Goal: Consume media (video, audio)

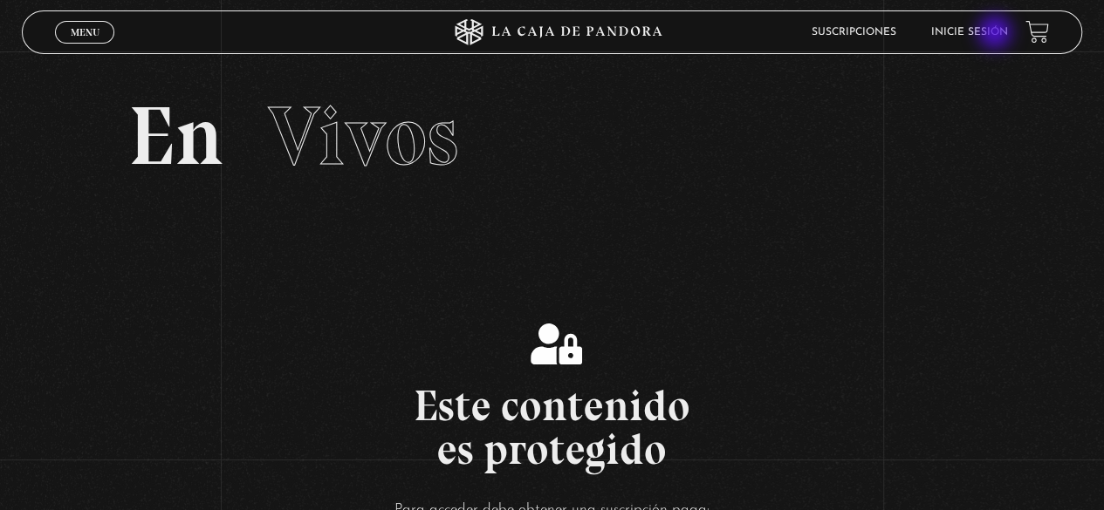
click at [983, 29] on link "Inicie sesión" at bounding box center [969, 32] width 77 height 10
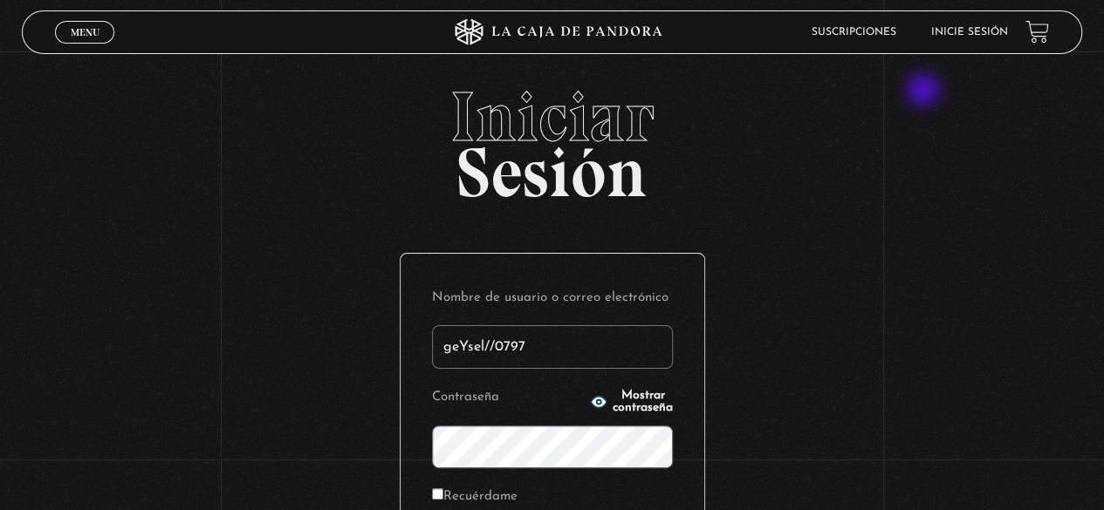
type input "geYsel//0797"
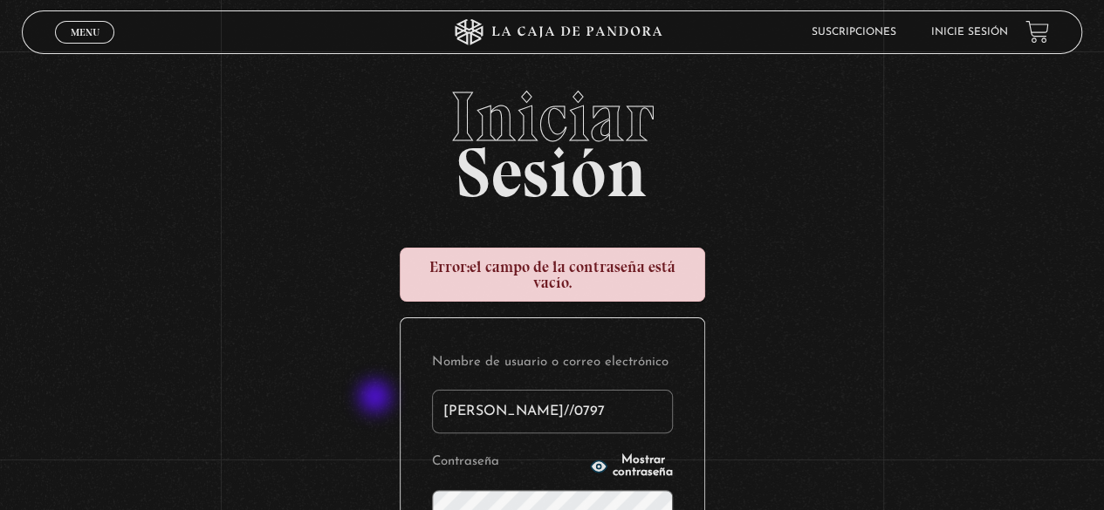
drag, startPoint x: 557, startPoint y: 413, endPoint x: 325, endPoint y: 399, distance: 231.6
click at [325, 399] on div "Iniciar Sesión Error: el campo de la contraseña está vacío. Nombre de usuario o…" at bounding box center [552, 448] width 1104 height 732
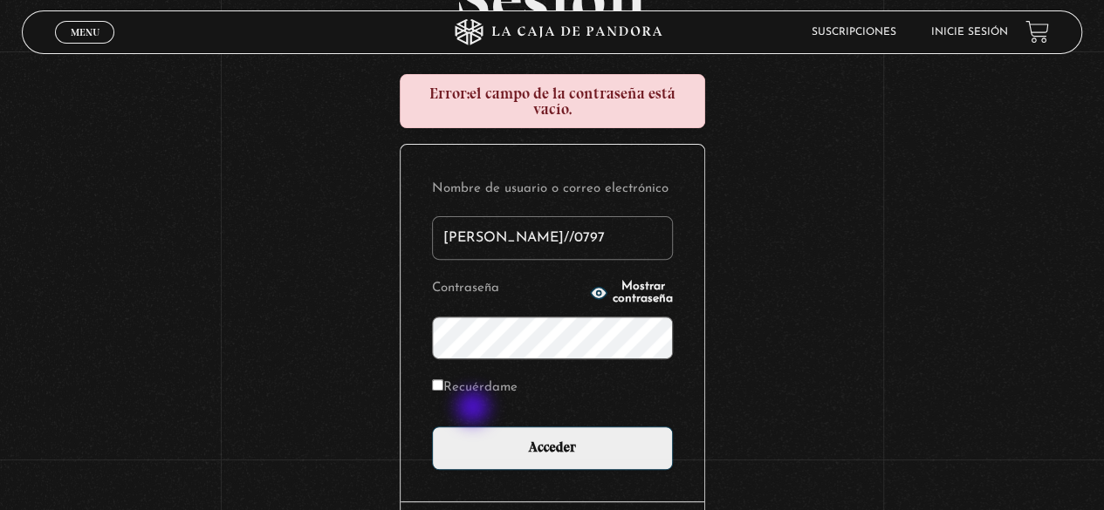
scroll to position [175, 0]
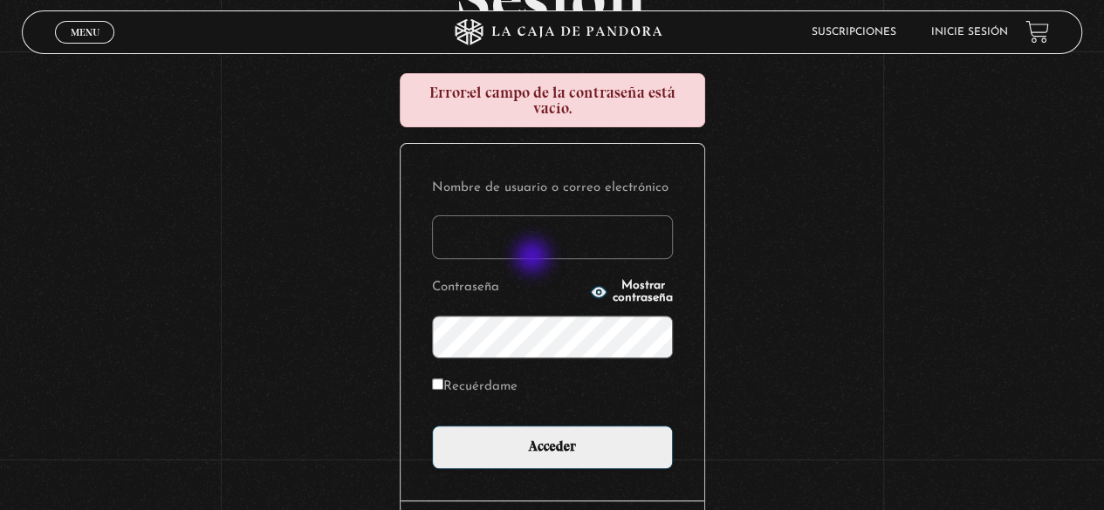
click at [529, 250] on input "Nombre de usuario o correo electrónico" at bounding box center [552, 238] width 241 height 44
type input "geysel1897@gmail.com"
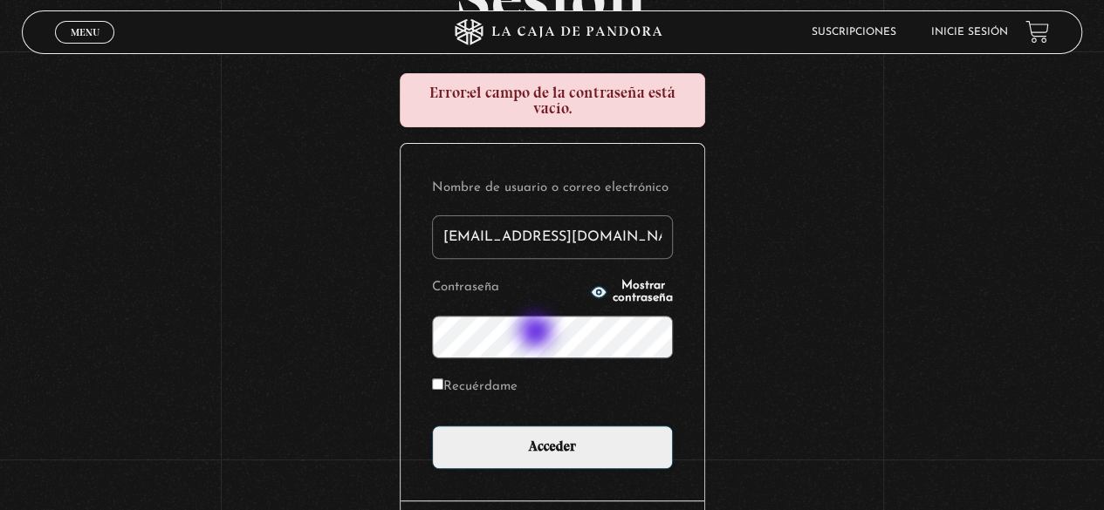
click at [432, 426] on input "Acceder" at bounding box center [552, 448] width 241 height 44
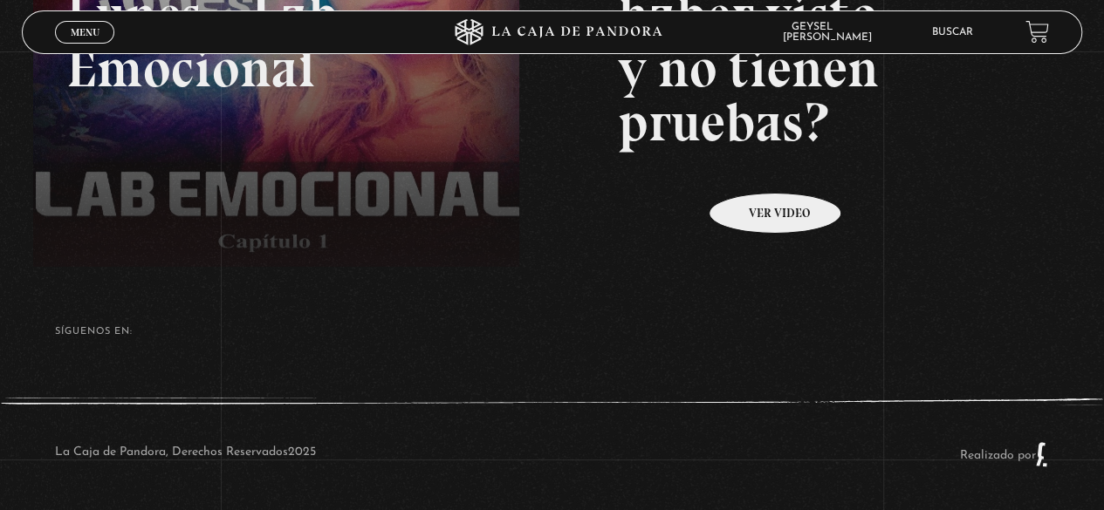
scroll to position [58, 0]
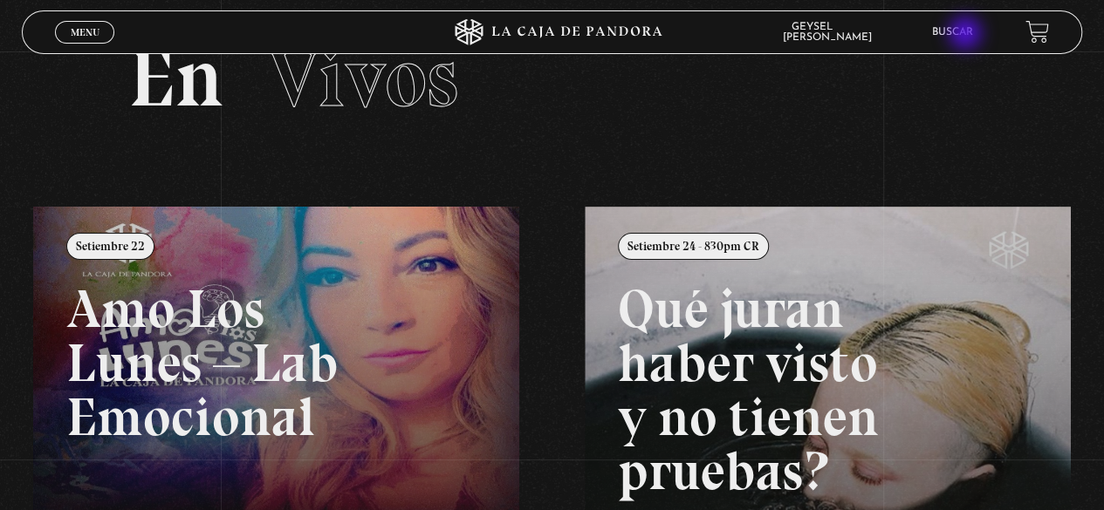
click at [967, 35] on link "Buscar" at bounding box center [952, 32] width 41 height 10
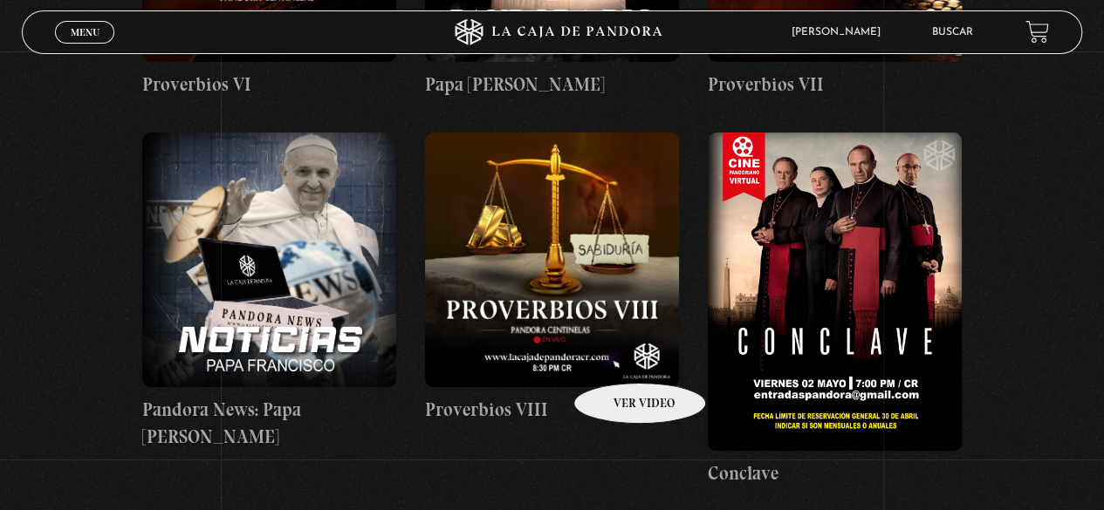
scroll to position [3316, 0]
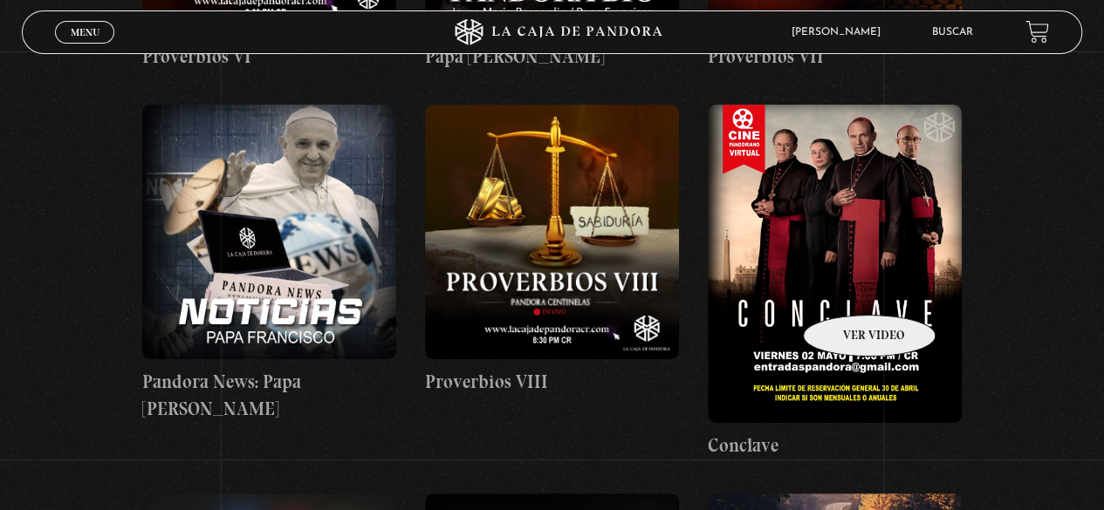
click at [846, 289] on figure at bounding box center [835, 264] width 254 height 318
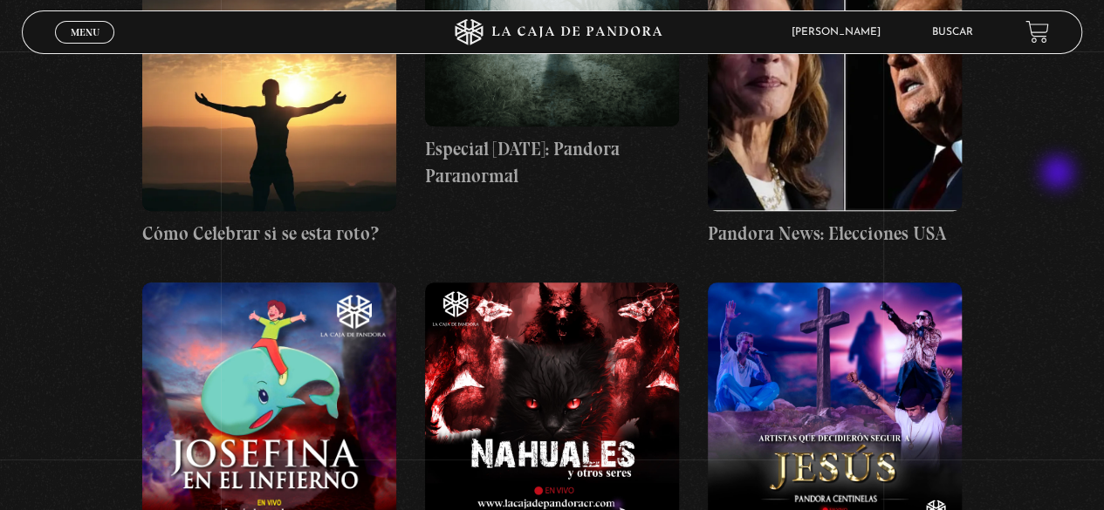
scroll to position [7504, 0]
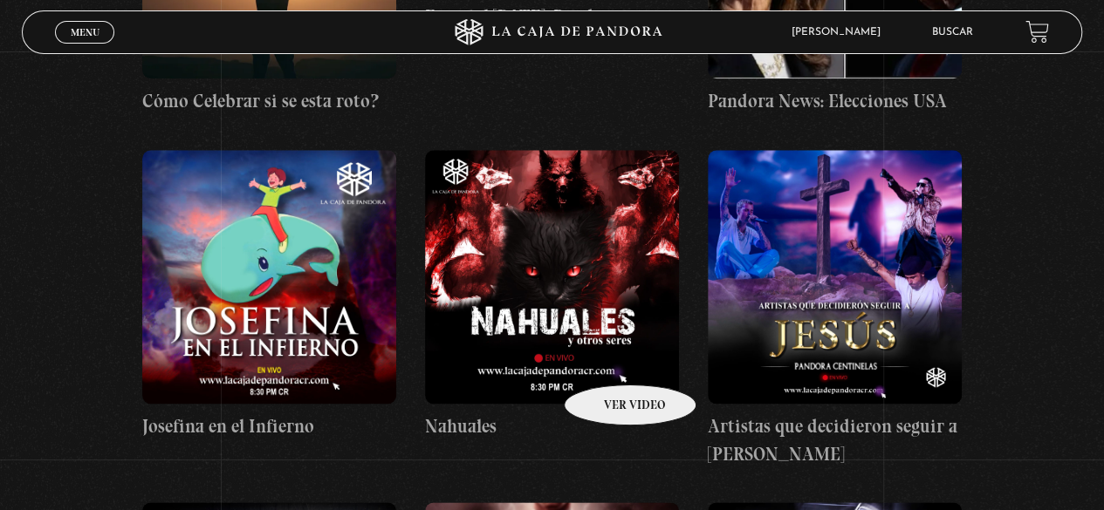
click at [590, 348] on figure at bounding box center [552, 277] width 254 height 254
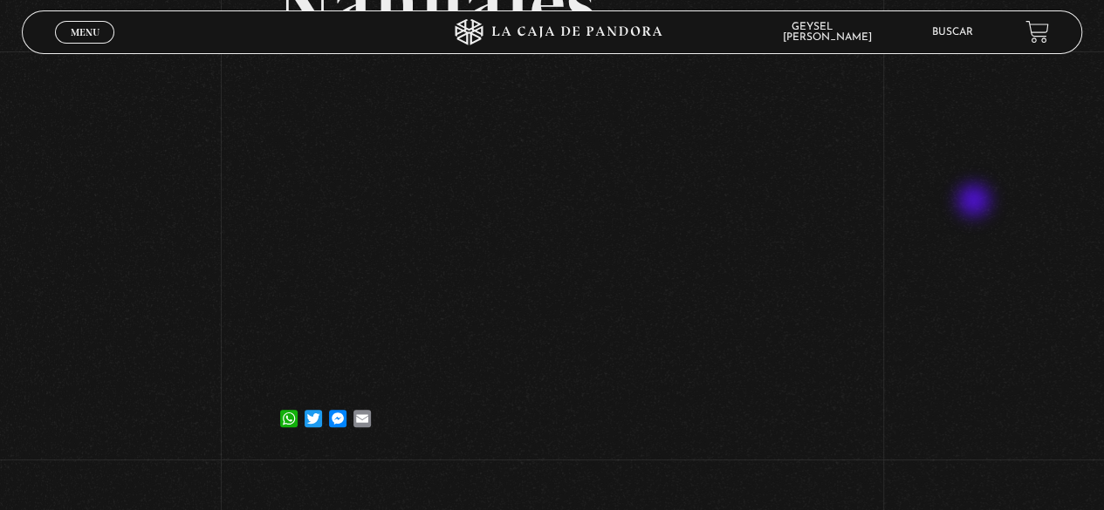
scroll to position [87, 0]
